Goal: Download file/media

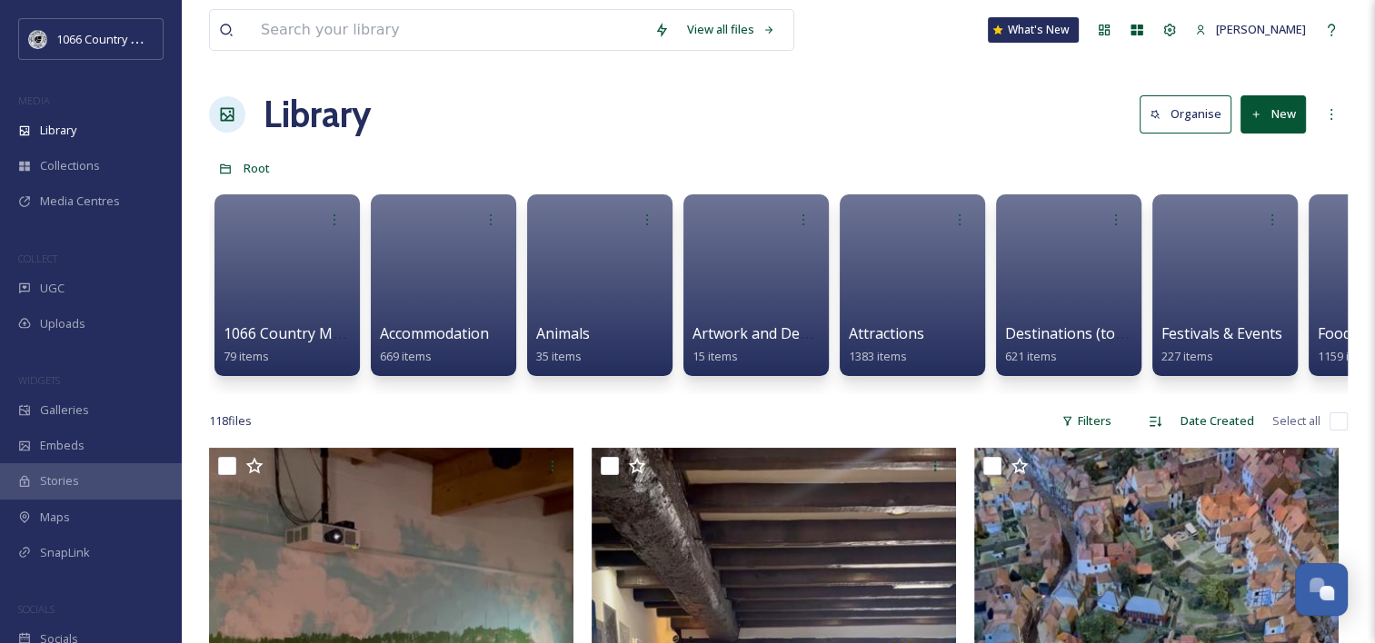
scroll to position [2652, 0]
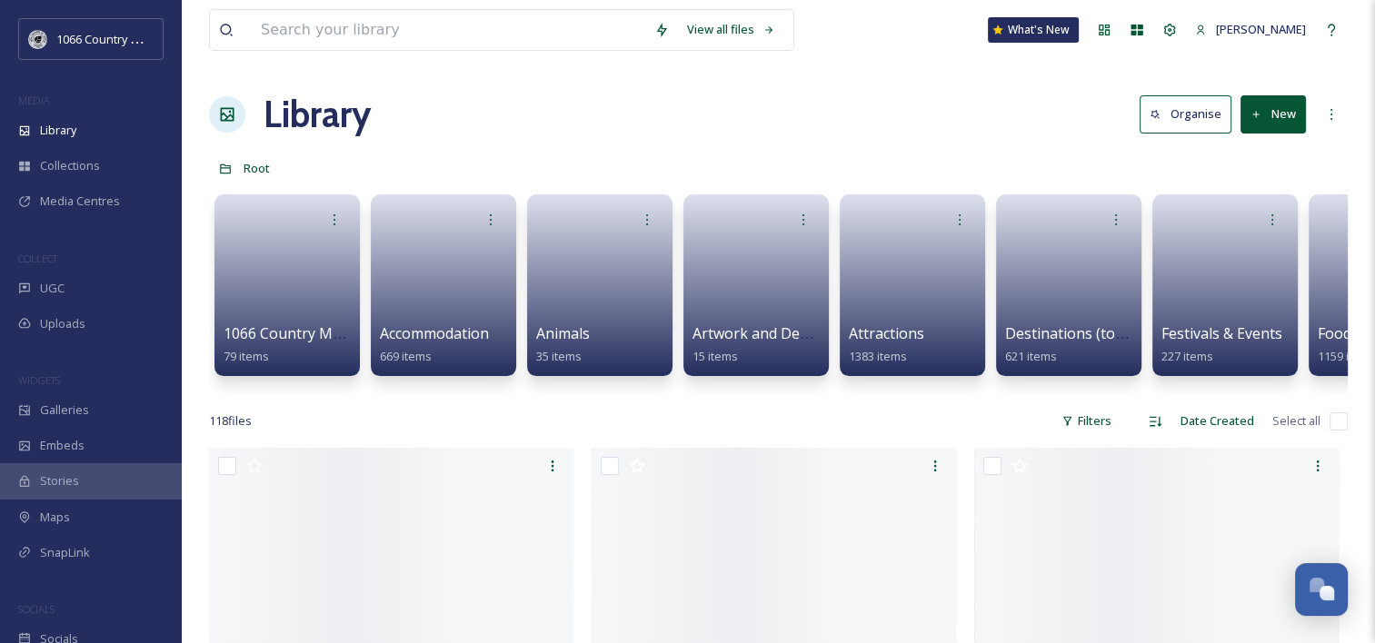
scroll to position [2653, 0]
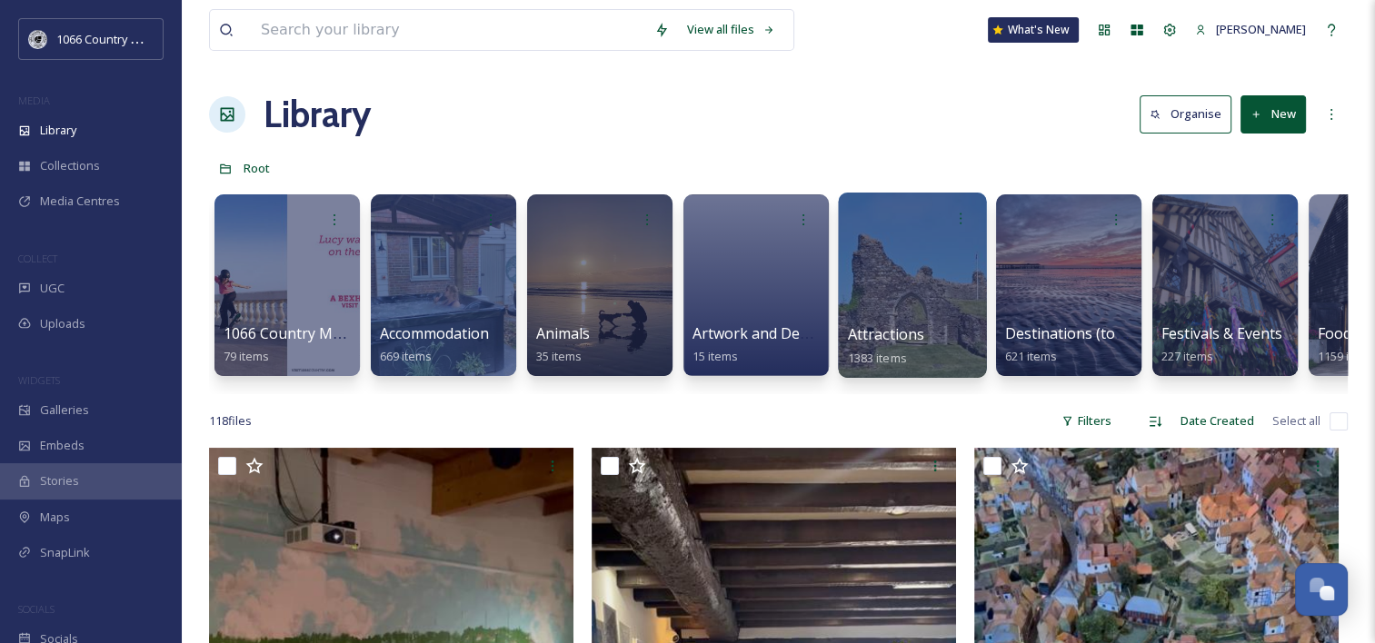
click at [913, 262] on div at bounding box center [912, 285] width 148 height 185
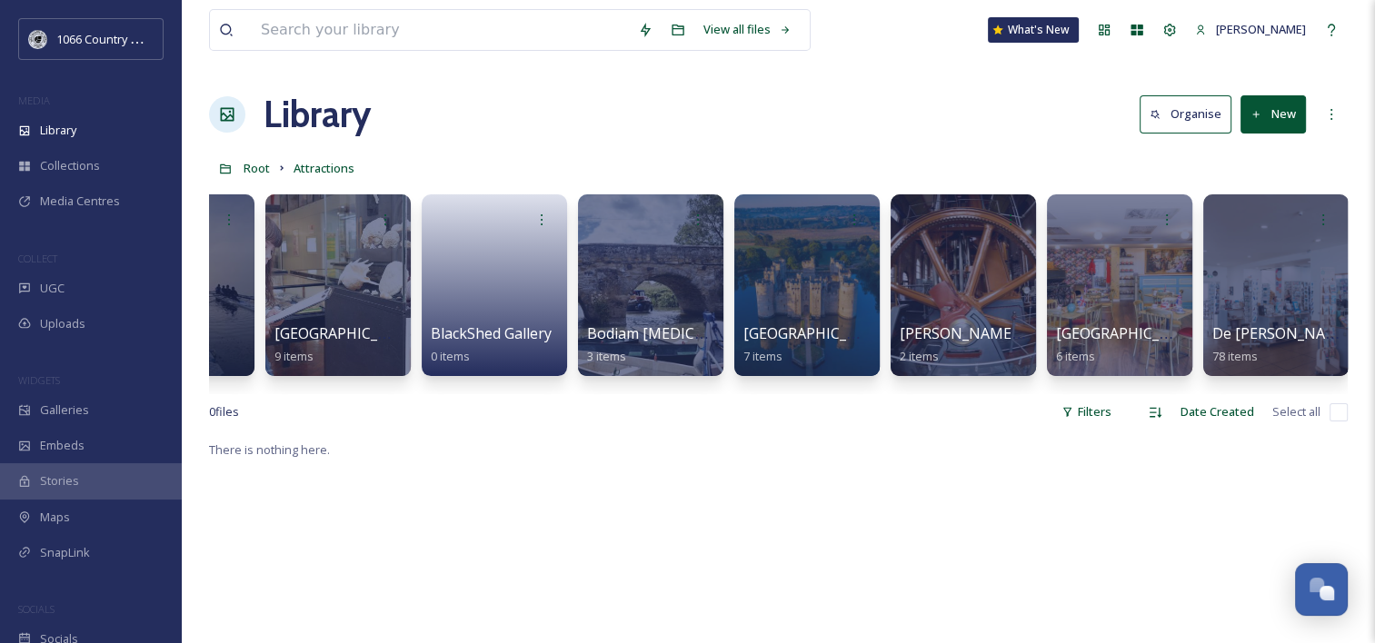
scroll to position [0, 1066]
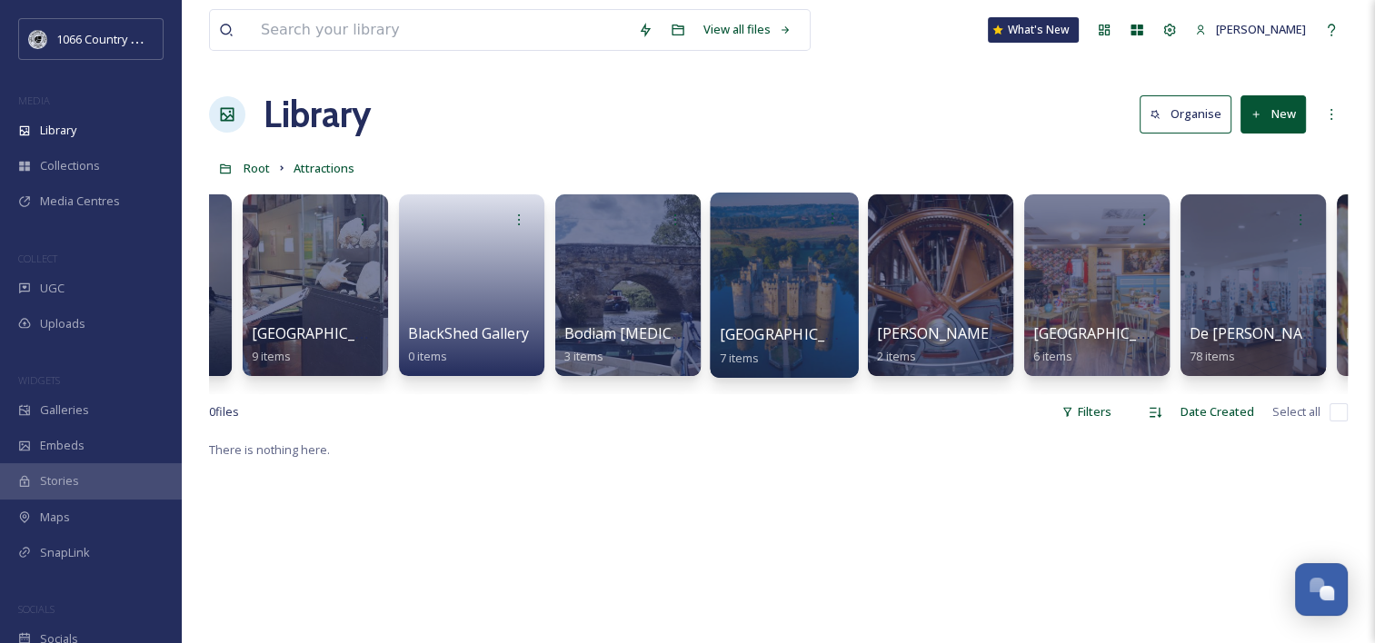
click at [791, 273] on div at bounding box center [784, 285] width 148 height 185
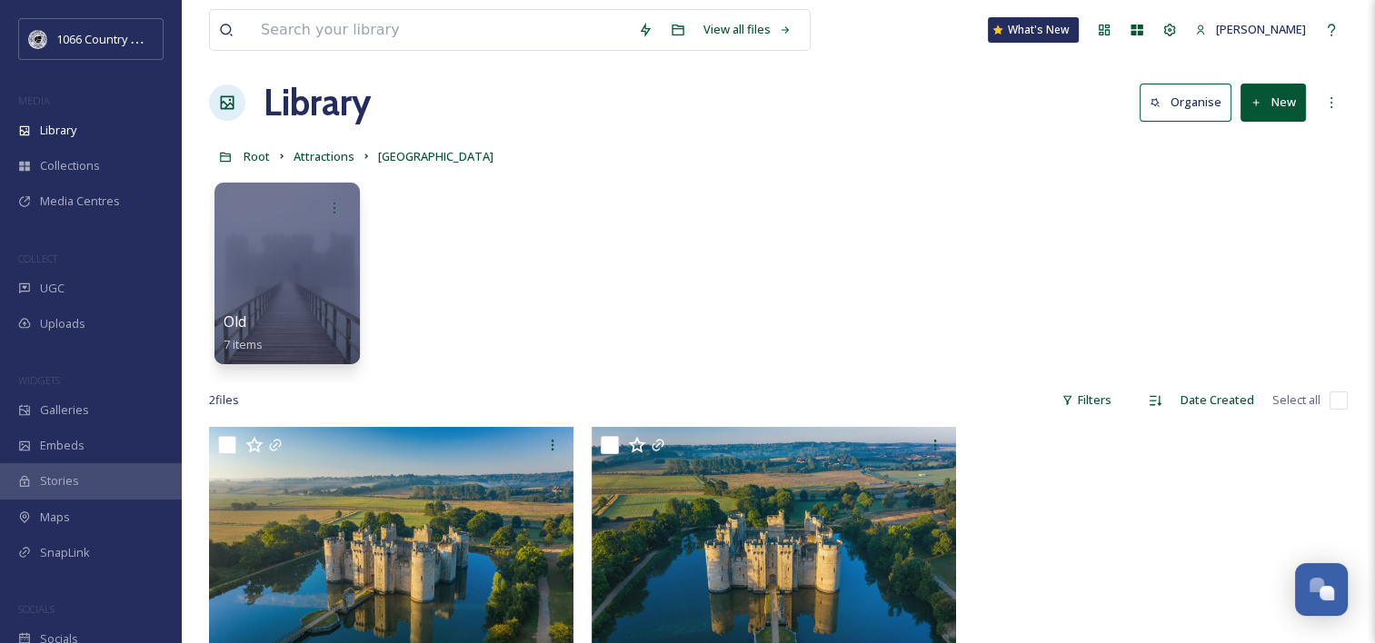
scroll to position [91, 0]
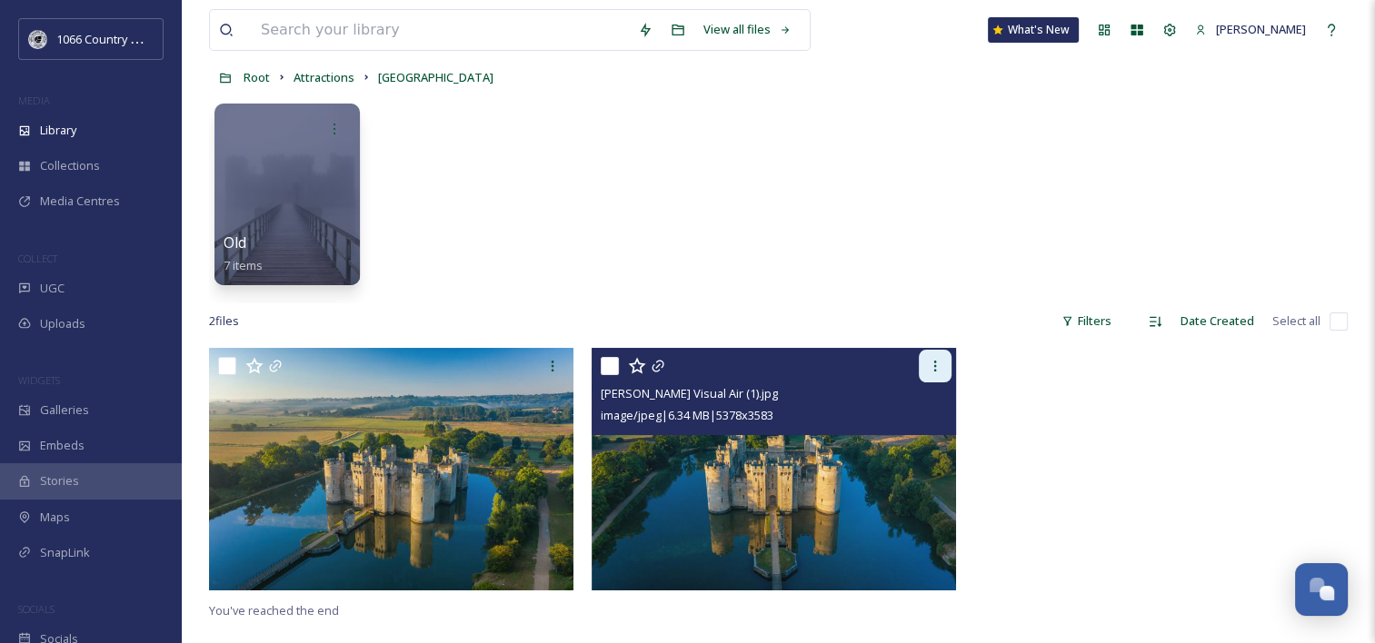
click at [928, 372] on icon at bounding box center [935, 366] width 15 height 15
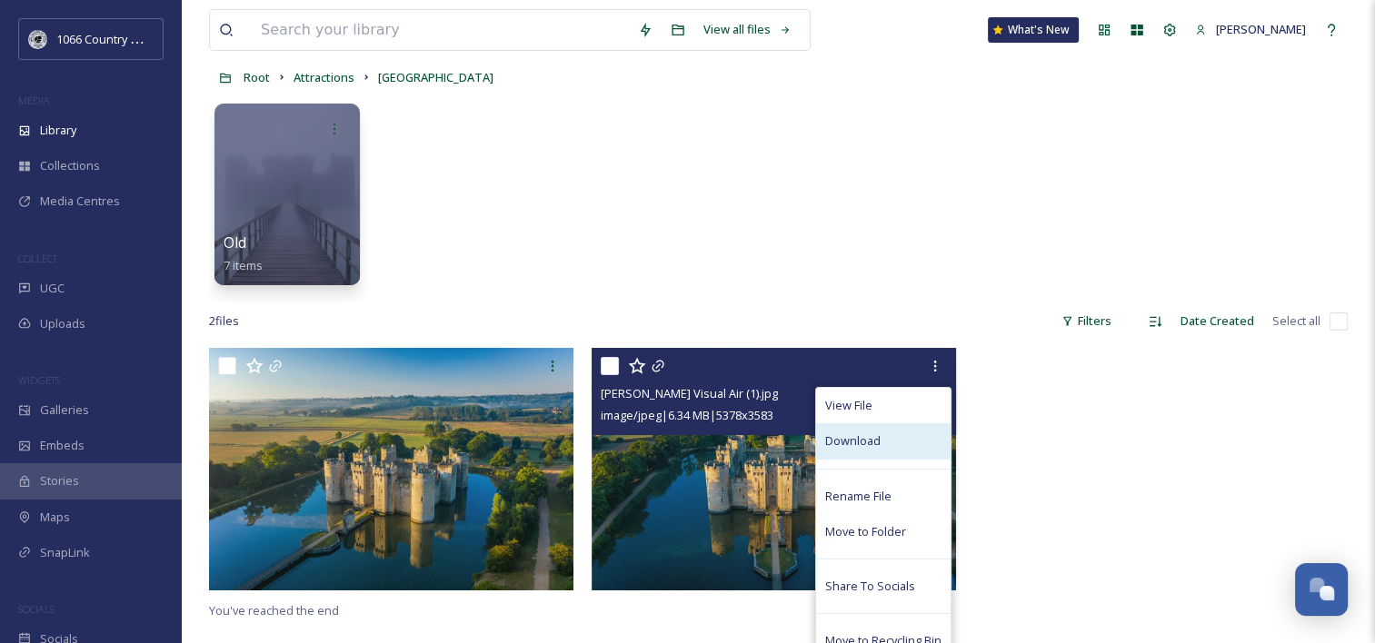
click at [870, 443] on span "Download" at bounding box center [852, 440] width 55 height 17
